Goal: Task Accomplishment & Management: Use online tool/utility

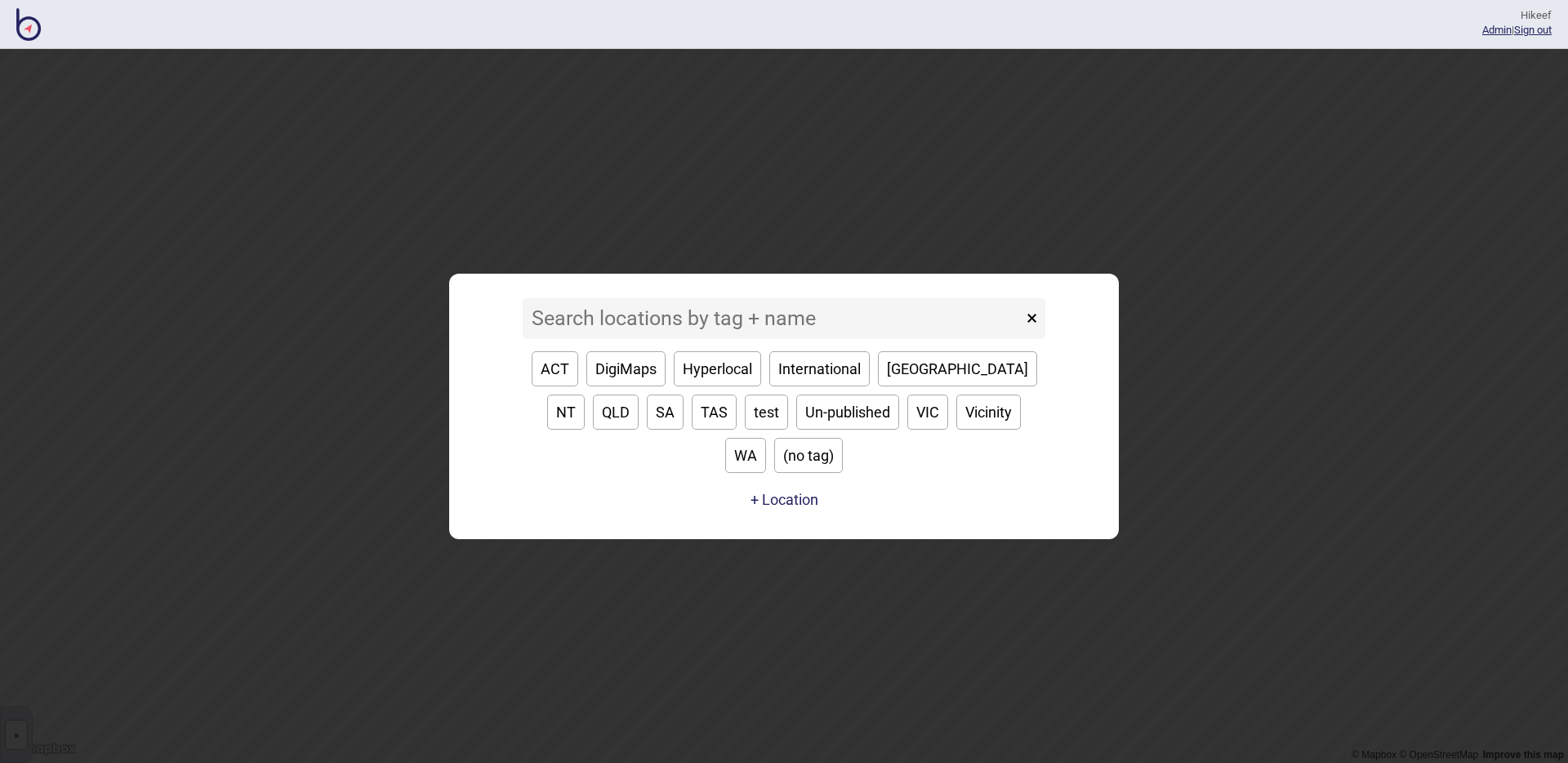
click at [717, 387] on button "Hyperlocal" at bounding box center [717, 369] width 88 height 35
type input "Hyperlocal"
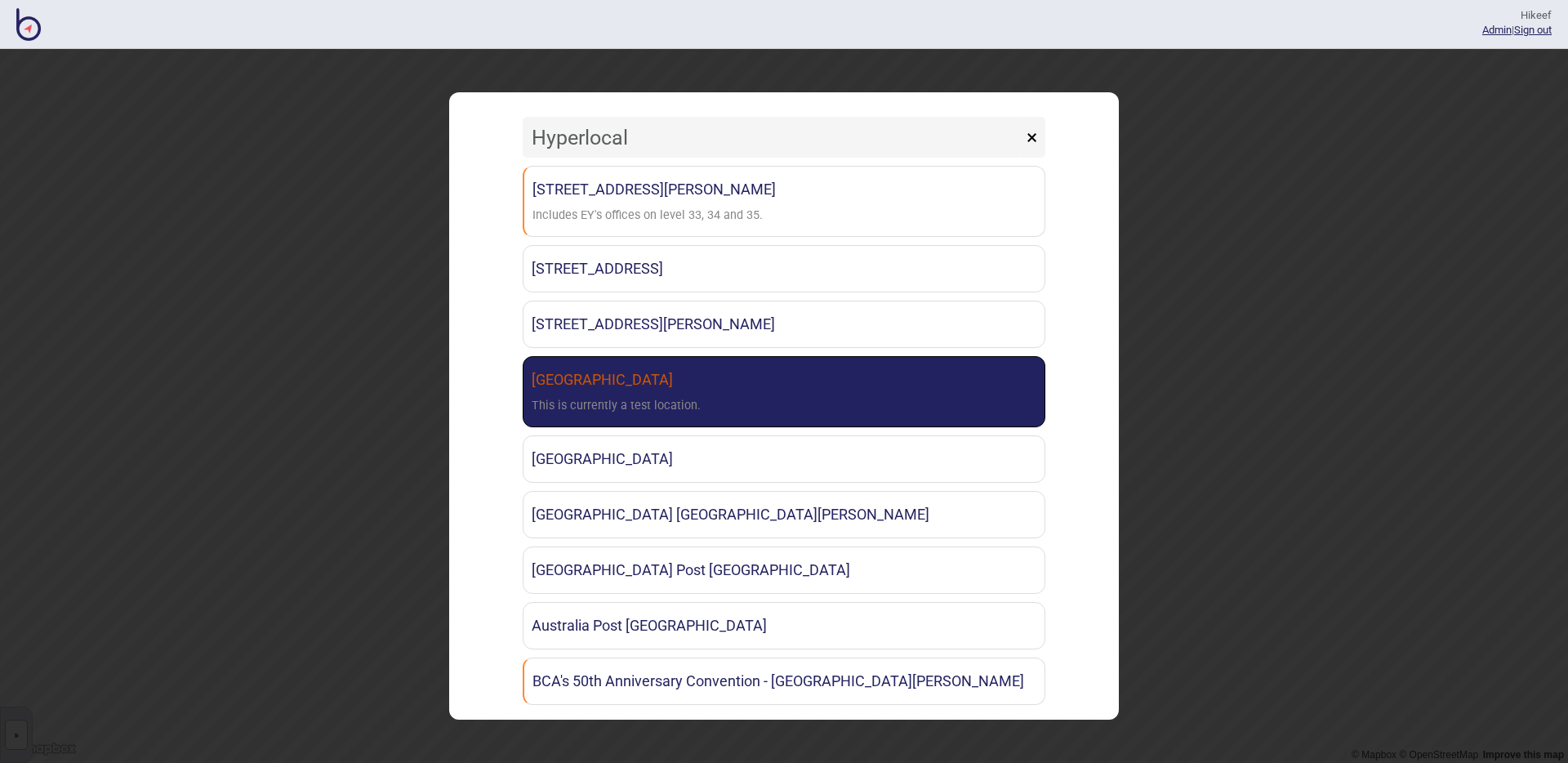
click at [711, 387] on link "[GEOGRAPHIC_DATA] This is currently a test location." at bounding box center [783, 391] width 522 height 71
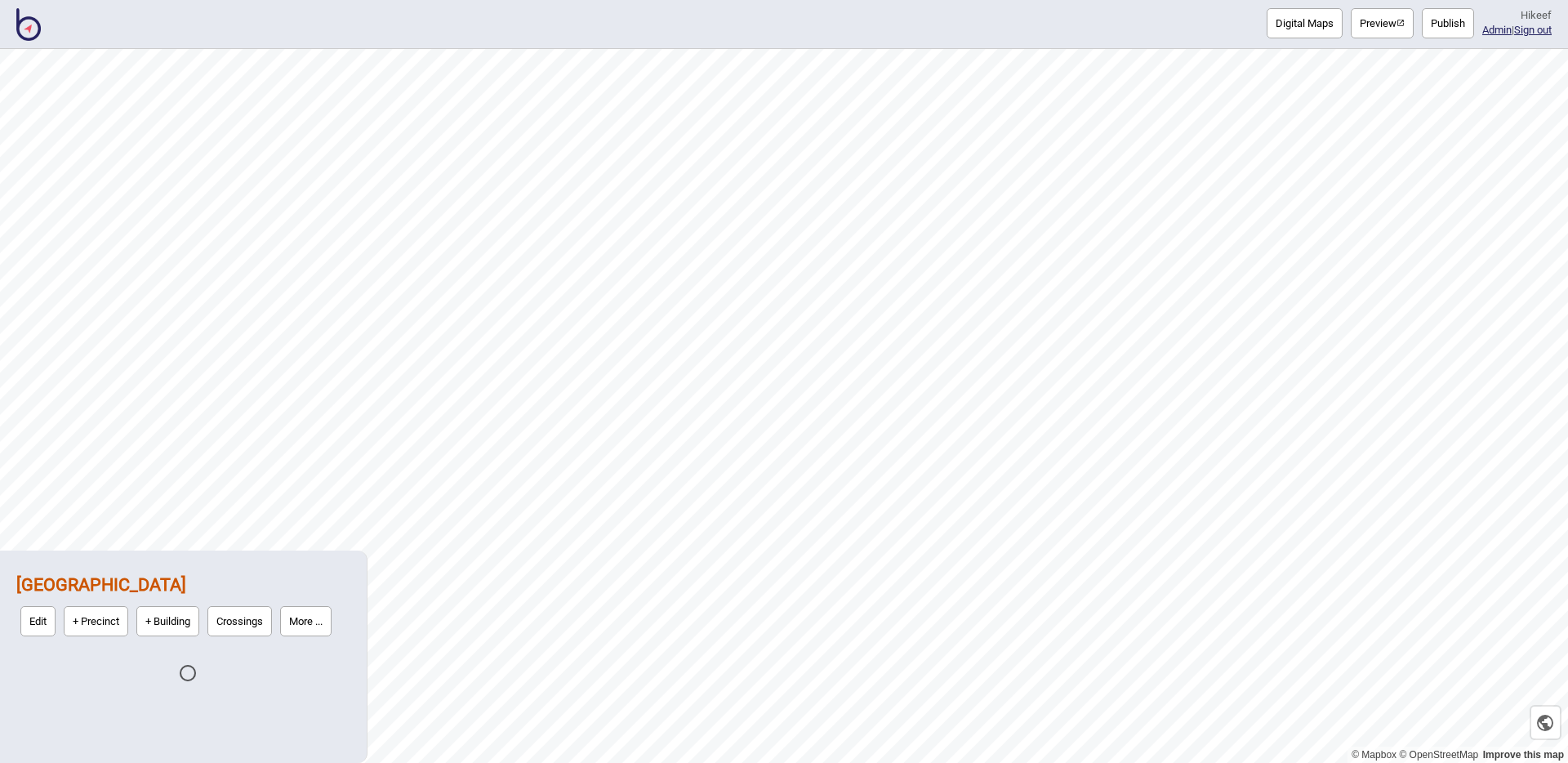
click at [1318, 27] on button "Digital Maps" at bounding box center [1305, 23] width 76 height 31
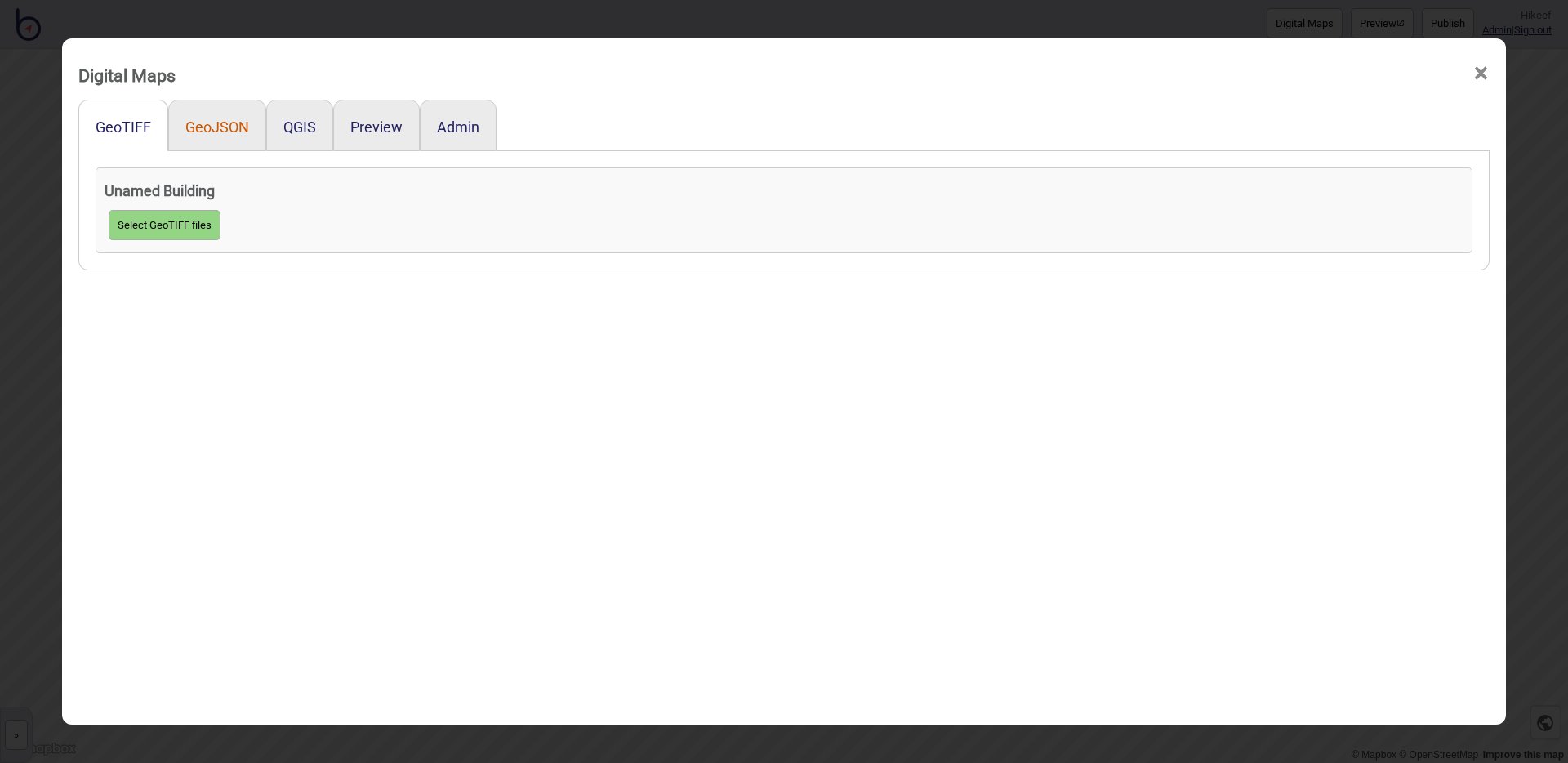
click at [205, 126] on button "GeoJSON" at bounding box center [217, 127] width 64 height 18
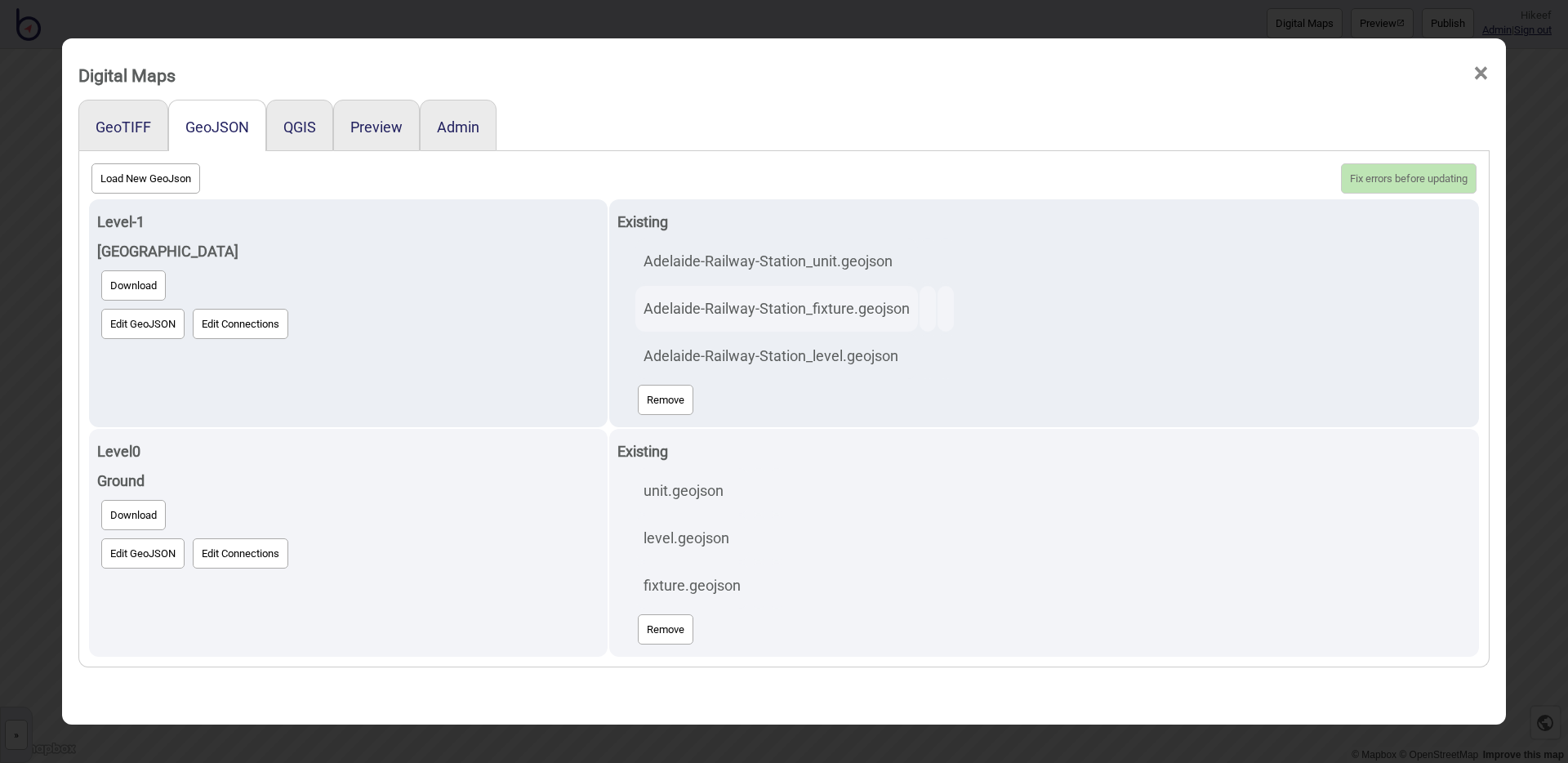
click at [527, 67] on div "Digital Maps ×" at bounding box center [784, 70] width 1427 height 49
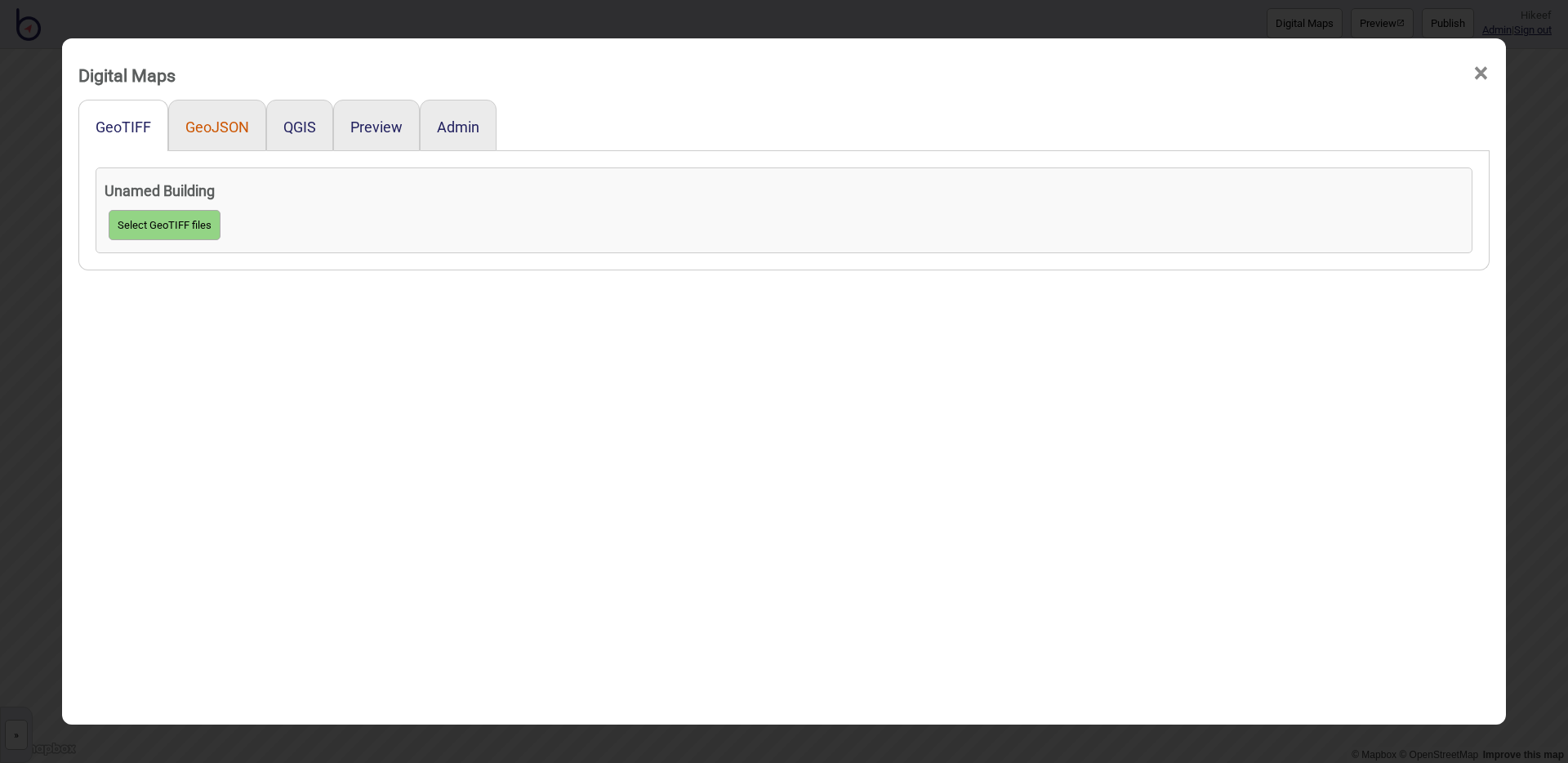
click at [220, 129] on button "GeoJSON" at bounding box center [217, 127] width 64 height 18
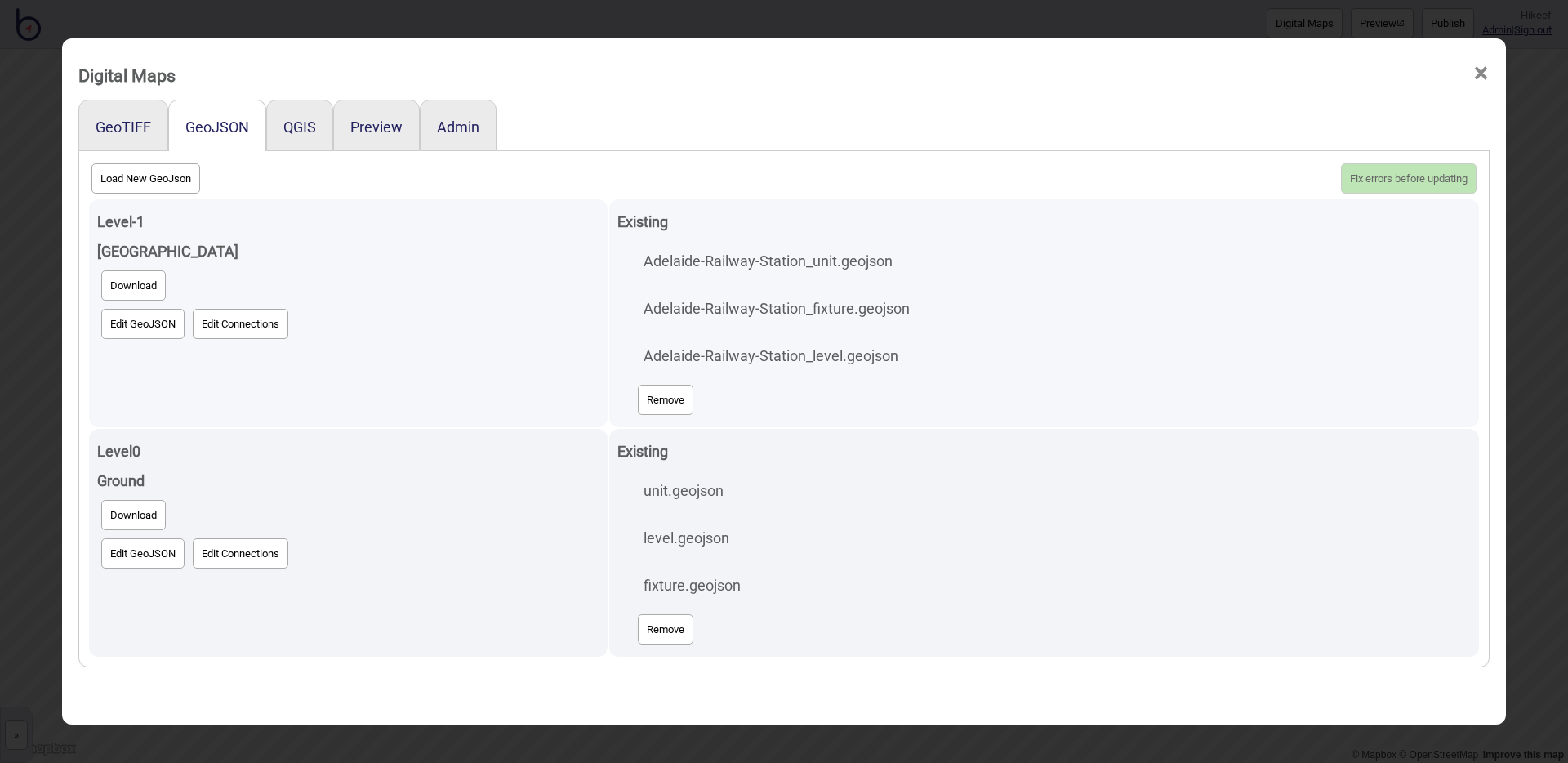
click at [144, 327] on button "Edit GeoJSON" at bounding box center [143, 324] width 83 height 31
